Goal: Obtain resource: Obtain resource

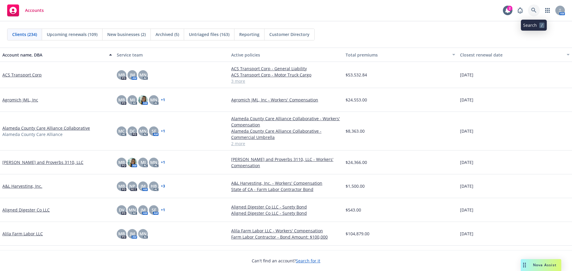
click at [533, 9] on icon at bounding box center [533, 10] width 5 height 5
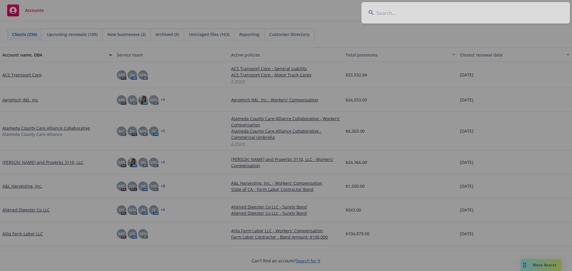
click at [404, 17] on div at bounding box center [286, 135] width 572 height 271
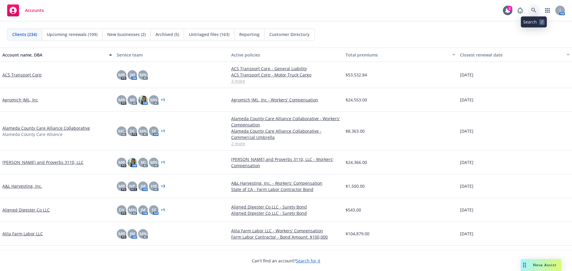
click at [535, 8] on icon at bounding box center [533, 10] width 5 height 5
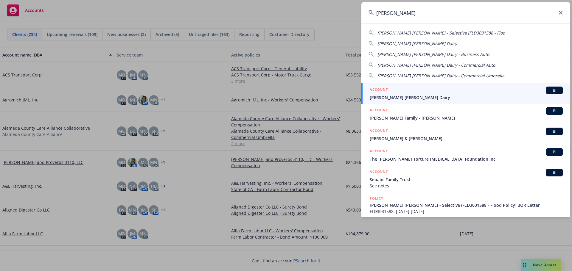
type input "[PERSON_NAME]"
click at [404, 92] on div "ACCOUNT BI" at bounding box center [466, 91] width 193 height 8
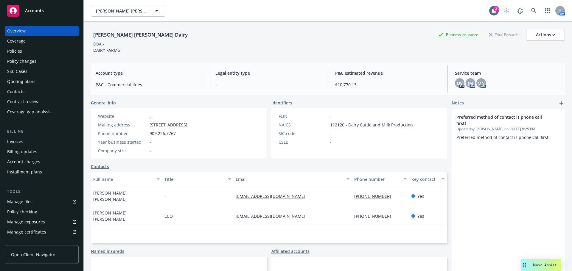
click at [41, 63] on div "Policy changes" at bounding box center [41, 62] width 69 height 10
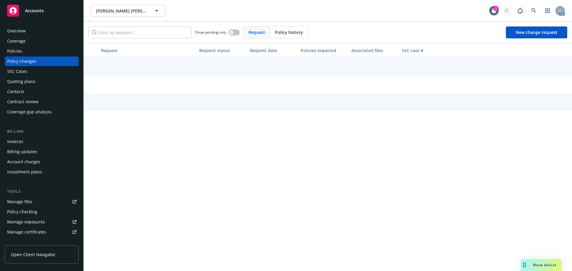
click at [36, 45] on div "Coverage" at bounding box center [41, 41] width 69 height 10
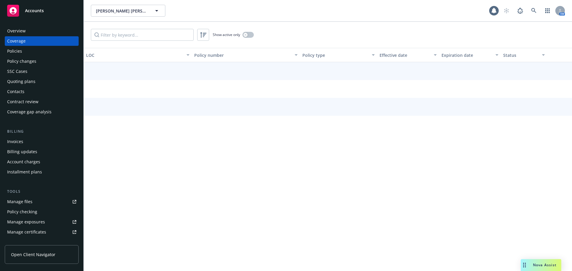
click at [35, 54] on div "Policies" at bounding box center [41, 51] width 69 height 10
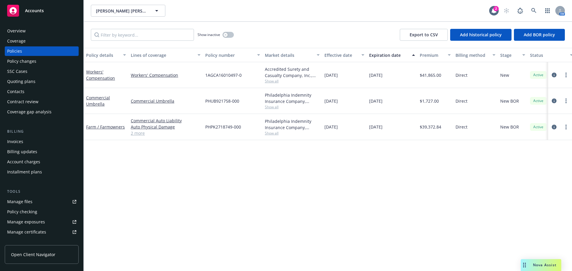
click at [37, 25] on div "Overview Coverage Policies Policy changes SSC Cases Quoting plans Contacts Cont…" at bounding box center [41, 145] width 83 height 252
click at [34, 35] on div "Overview" at bounding box center [41, 31] width 69 height 10
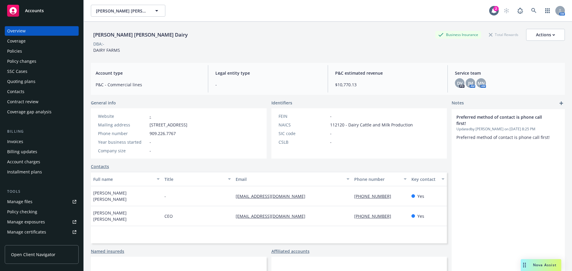
drag, startPoint x: 236, startPoint y: 124, endPoint x: 155, endPoint y: 122, distance: 80.8
click at [154, 121] on div "Website - Mailing address [STREET_ADDRESS] Phone number [PHONE_NUMBER] Year bus…" at bounding box center [143, 133] width 94 height 41
click at [190, 133] on div "Phone number [PHONE_NUMBER]" at bounding box center [143, 134] width 94 height 6
drag, startPoint x: 237, startPoint y: 123, endPoint x: 148, endPoint y: 125, distance: 89.7
click at [148, 125] on div "Mailing address [STREET_ADDRESS]" at bounding box center [143, 125] width 94 height 6
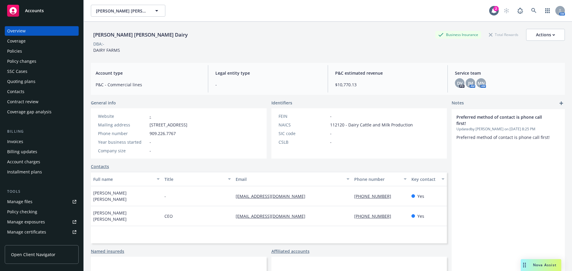
copy div "[STREET_ADDRESS]"
click at [40, 52] on div "Policies" at bounding box center [41, 51] width 69 height 10
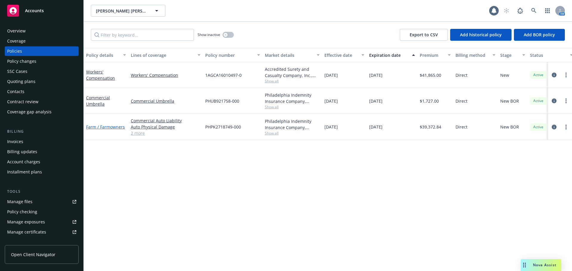
click at [96, 128] on link "Farm / Farmowners" at bounding box center [105, 127] width 39 height 6
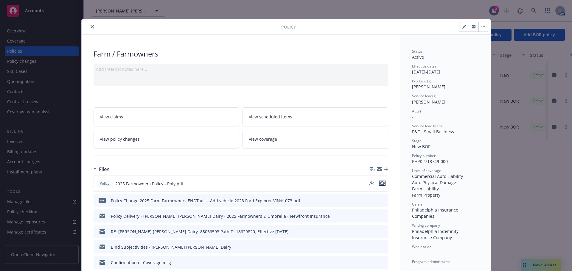
click at [380, 182] on icon "preview file" at bounding box center [382, 183] width 5 height 4
click at [91, 28] on icon "close" at bounding box center [93, 27] width 4 height 4
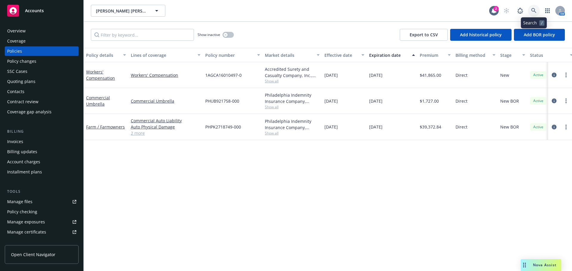
click at [536, 13] on link at bounding box center [534, 11] width 12 height 12
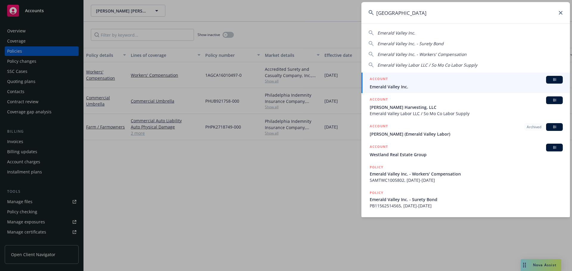
type input "[GEOGRAPHIC_DATA]"
click at [403, 83] on div "ACCOUNT BI" at bounding box center [466, 80] width 193 height 8
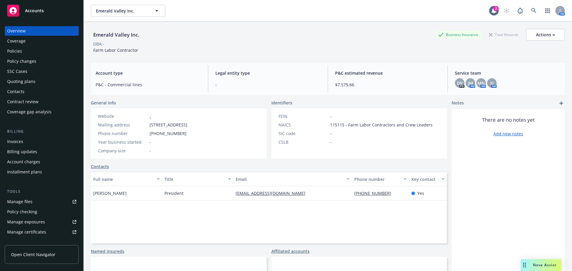
click at [36, 50] on div "Policies" at bounding box center [41, 51] width 69 height 10
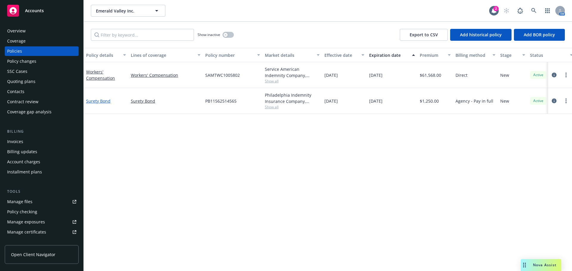
click at [95, 101] on link "Surety Bond" at bounding box center [98, 101] width 24 height 6
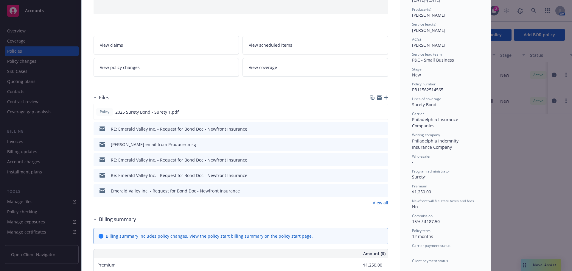
scroll to position [119, 0]
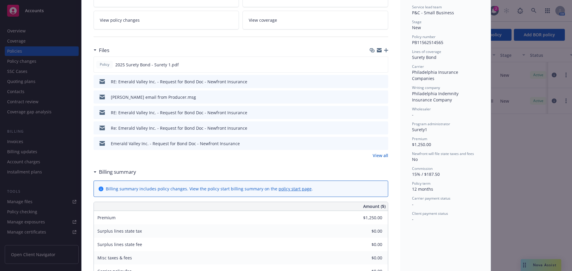
click at [376, 157] on link "View all" at bounding box center [380, 156] width 15 height 6
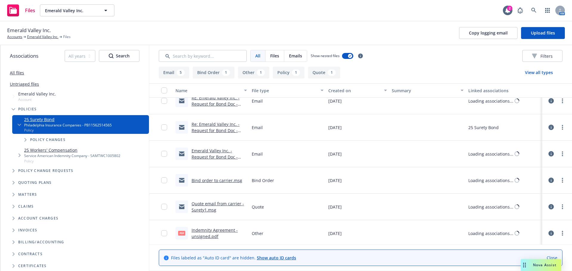
scroll to position [91, 0]
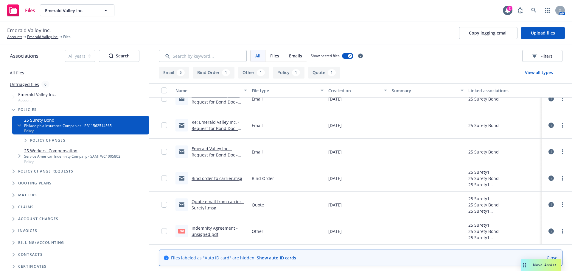
click at [205, 209] on link "Quote email from carrier - Surety1.msg" at bounding box center [218, 205] width 52 height 12
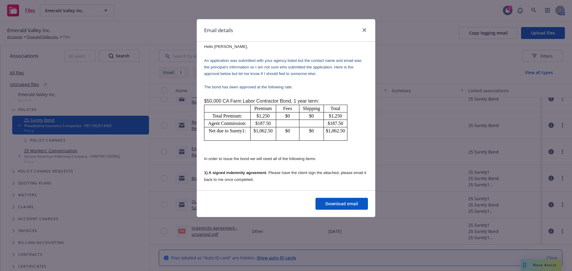
scroll to position [804, 0]
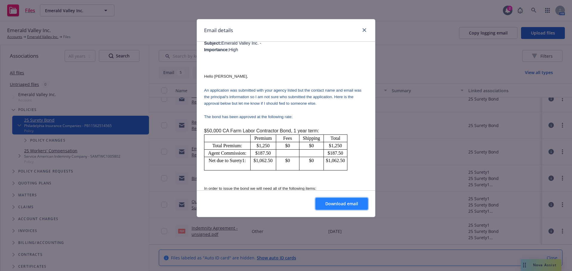
click at [327, 202] on span "Download email" at bounding box center [341, 204] width 33 height 6
click at [365, 33] on link "close" at bounding box center [364, 30] width 7 height 7
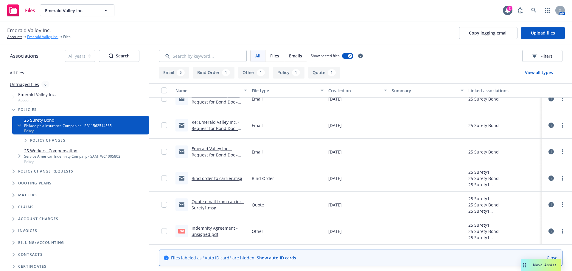
click at [36, 37] on link "Emerald Valley Inc." at bounding box center [42, 36] width 31 height 5
